Goal: Understand process/instructions: Learn how to perform a task or action

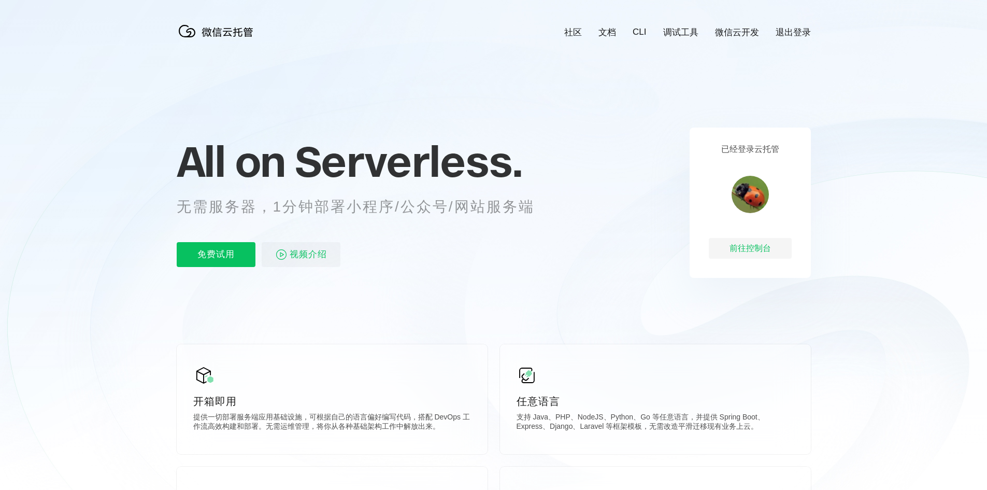
scroll to position [0, 1843]
click at [779, 248] on div "前往控制台" at bounding box center [750, 248] width 83 height 21
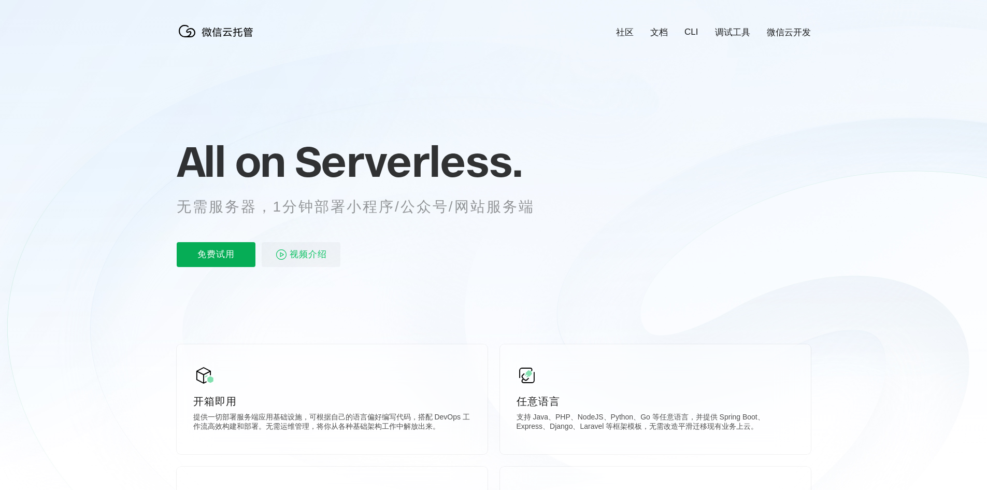
scroll to position [0, 1843]
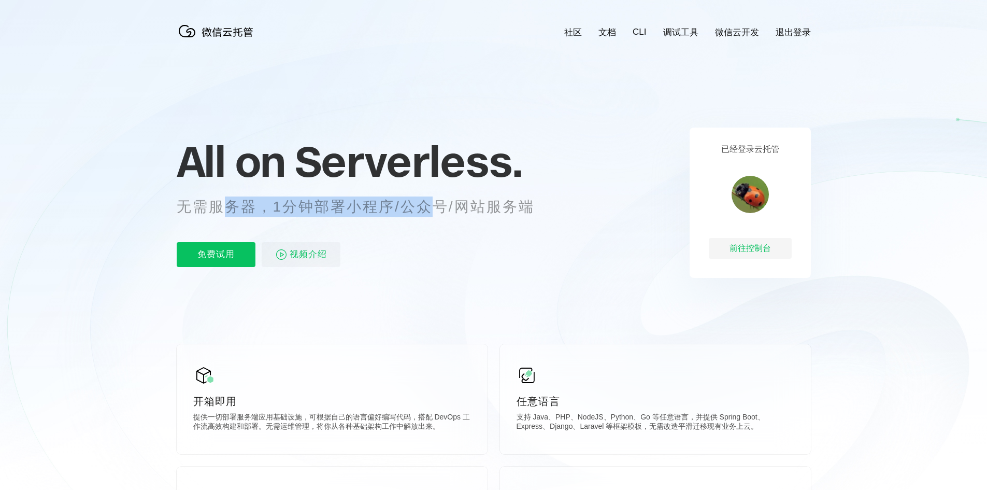
drag, startPoint x: 224, startPoint y: 205, endPoint x: 470, endPoint y: 207, distance: 245.7
click at [440, 207] on p "无需服务器，1分钟部署小程序/公众号/网站服务端" at bounding box center [365, 206] width 377 height 21
drag, startPoint x: 470, startPoint y: 207, endPoint x: 459, endPoint y: 211, distance: 11.6
click at [464, 211] on p "无需服务器，1分钟部署小程序/公众号/网站服务端" at bounding box center [365, 206] width 377 height 21
click at [471, 211] on p "无需服务器，1分钟部署小程序/公众号/网站服务端" at bounding box center [365, 206] width 377 height 21
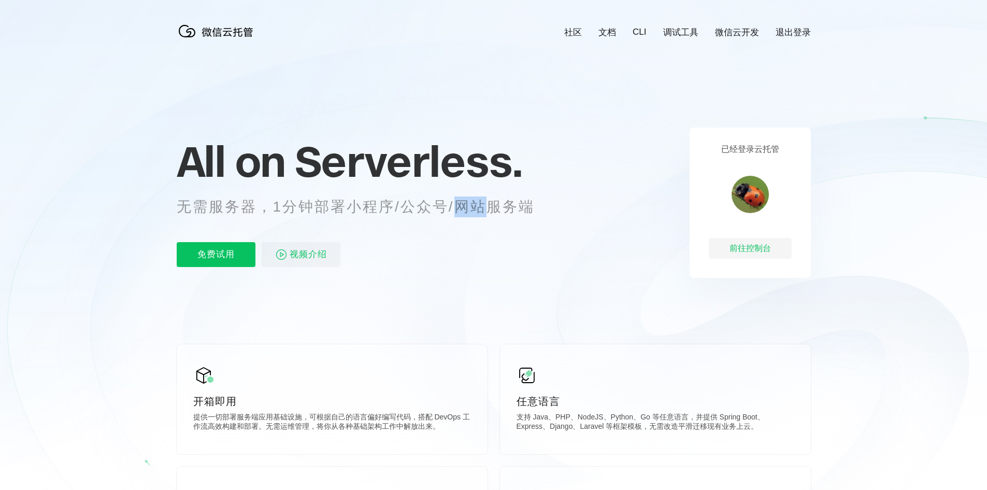
click at [471, 211] on p "无需服务器，1分钟部署小程序/公众号/网站服务端" at bounding box center [365, 206] width 377 height 21
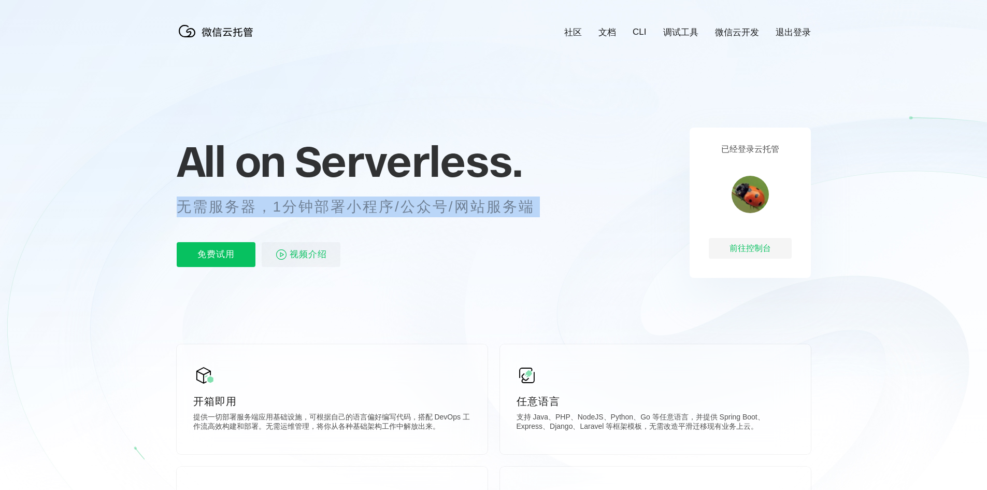
click at [471, 211] on p "无需服务器，1分钟部署小程序/公众号/网站服务端" at bounding box center [365, 206] width 377 height 21
click at [689, 33] on link "调试工具" at bounding box center [680, 32] width 35 height 12
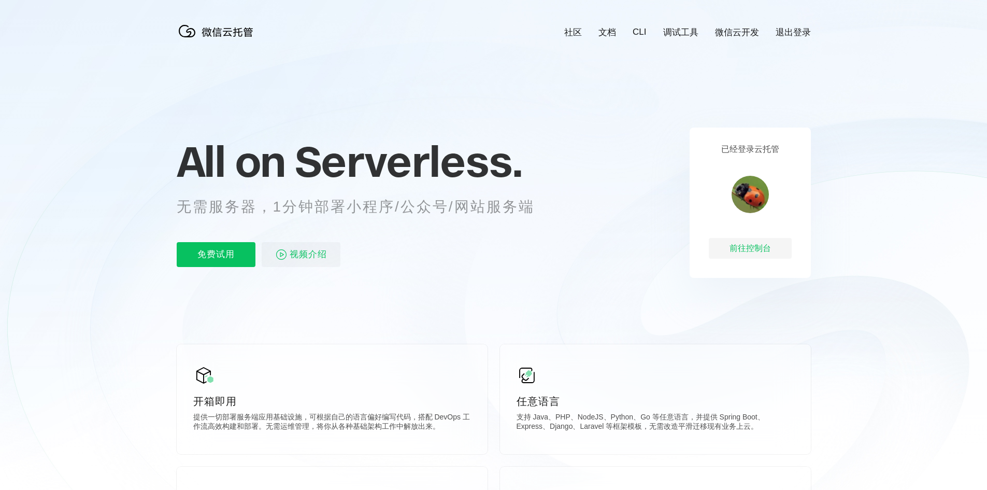
scroll to position [0, 1843]
click at [756, 250] on div "前往控制台" at bounding box center [750, 248] width 83 height 21
